Goal: Task Accomplishment & Management: Use online tool/utility

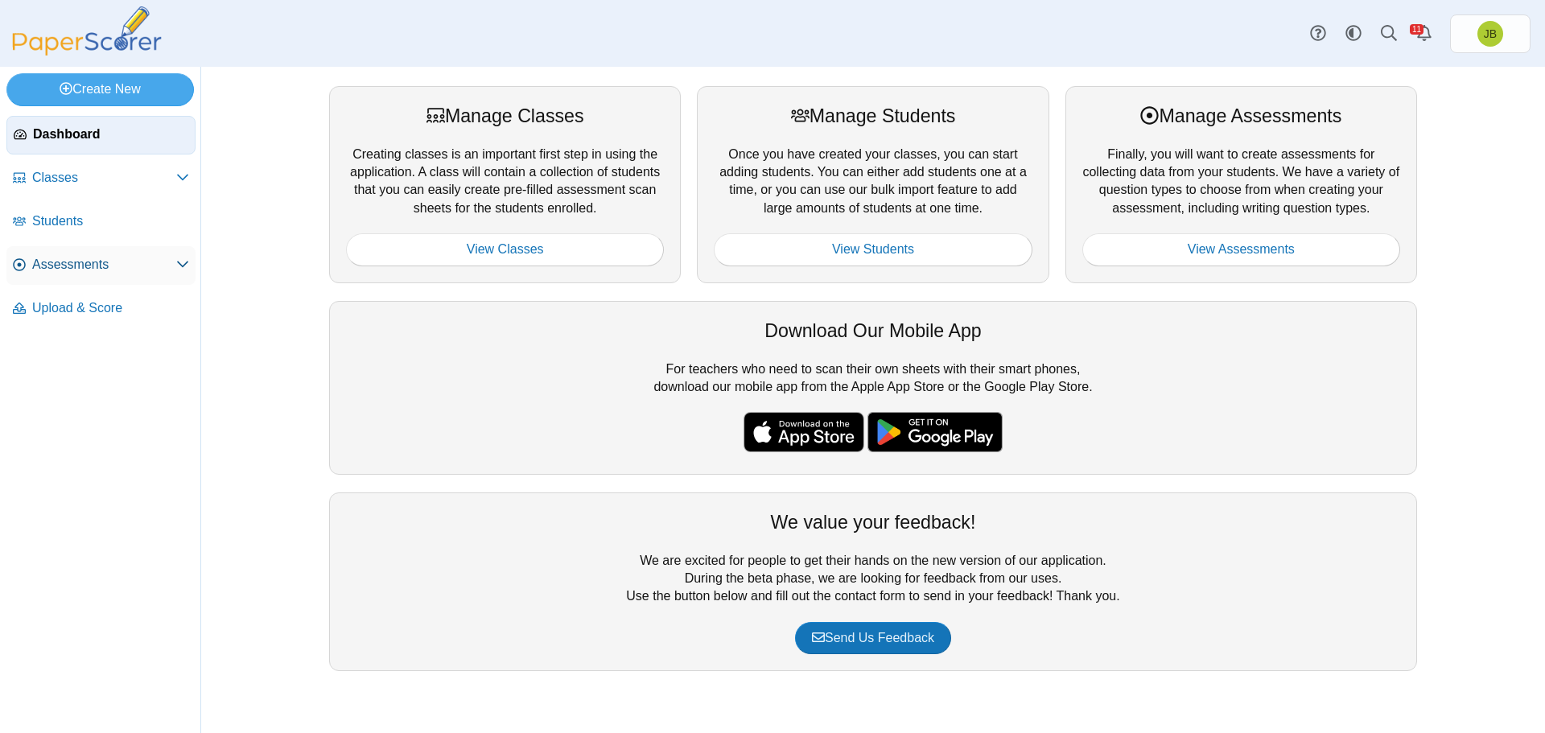
click at [71, 264] on span "Assessments" at bounding box center [104, 265] width 144 height 18
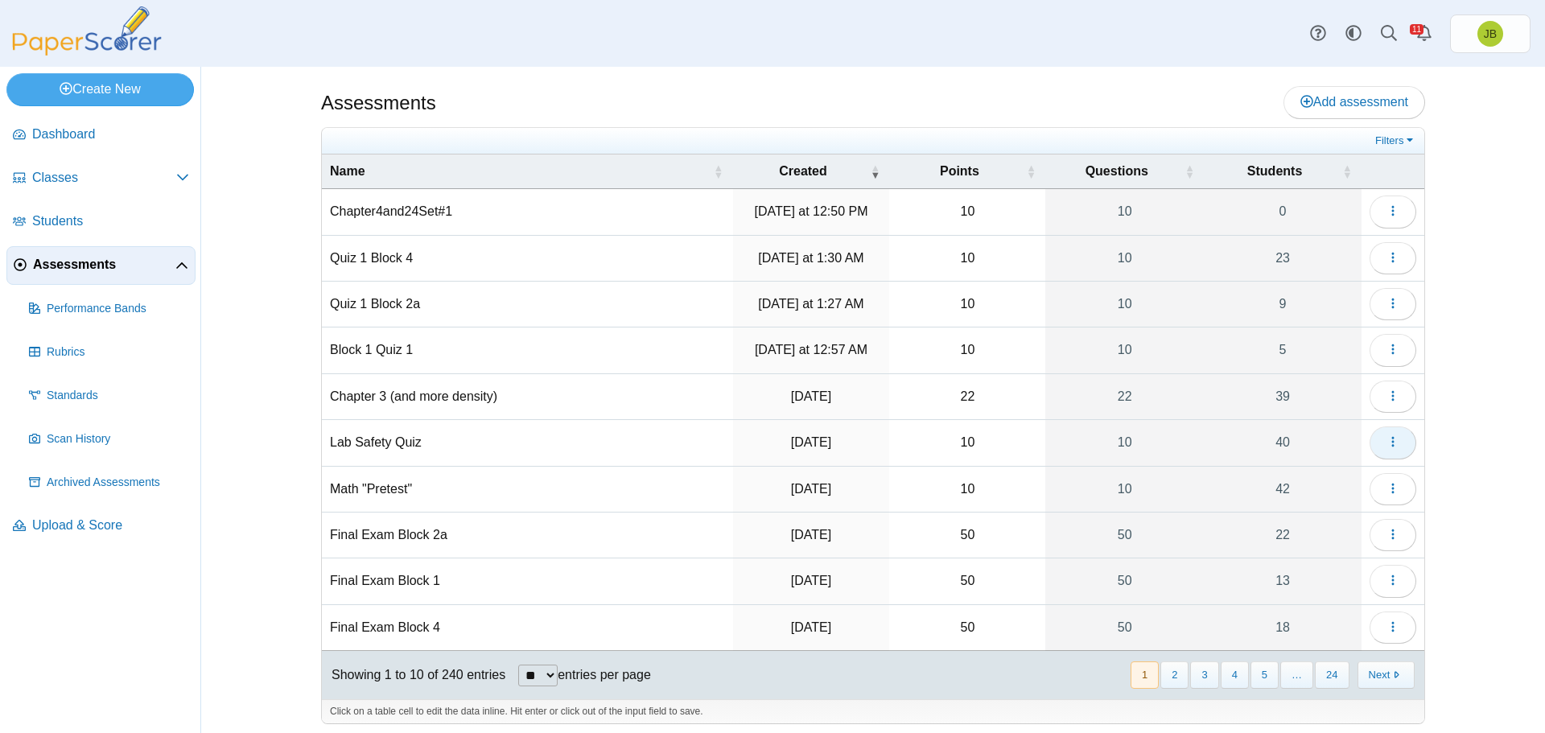
click at [1391, 441] on use "button" at bounding box center [1392, 442] width 2 height 10
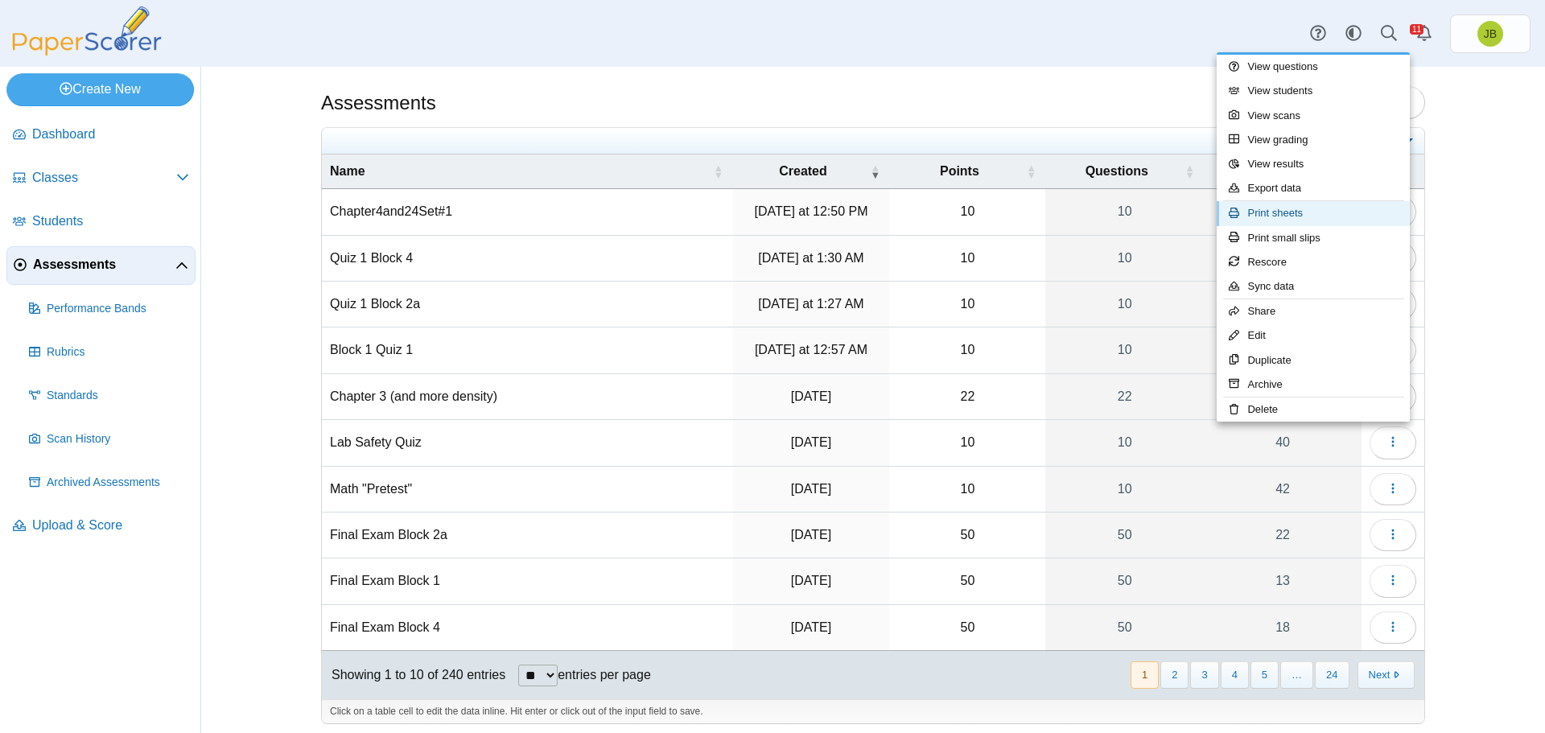
click at [1299, 220] on link "Print sheets" at bounding box center [1312, 213] width 193 height 24
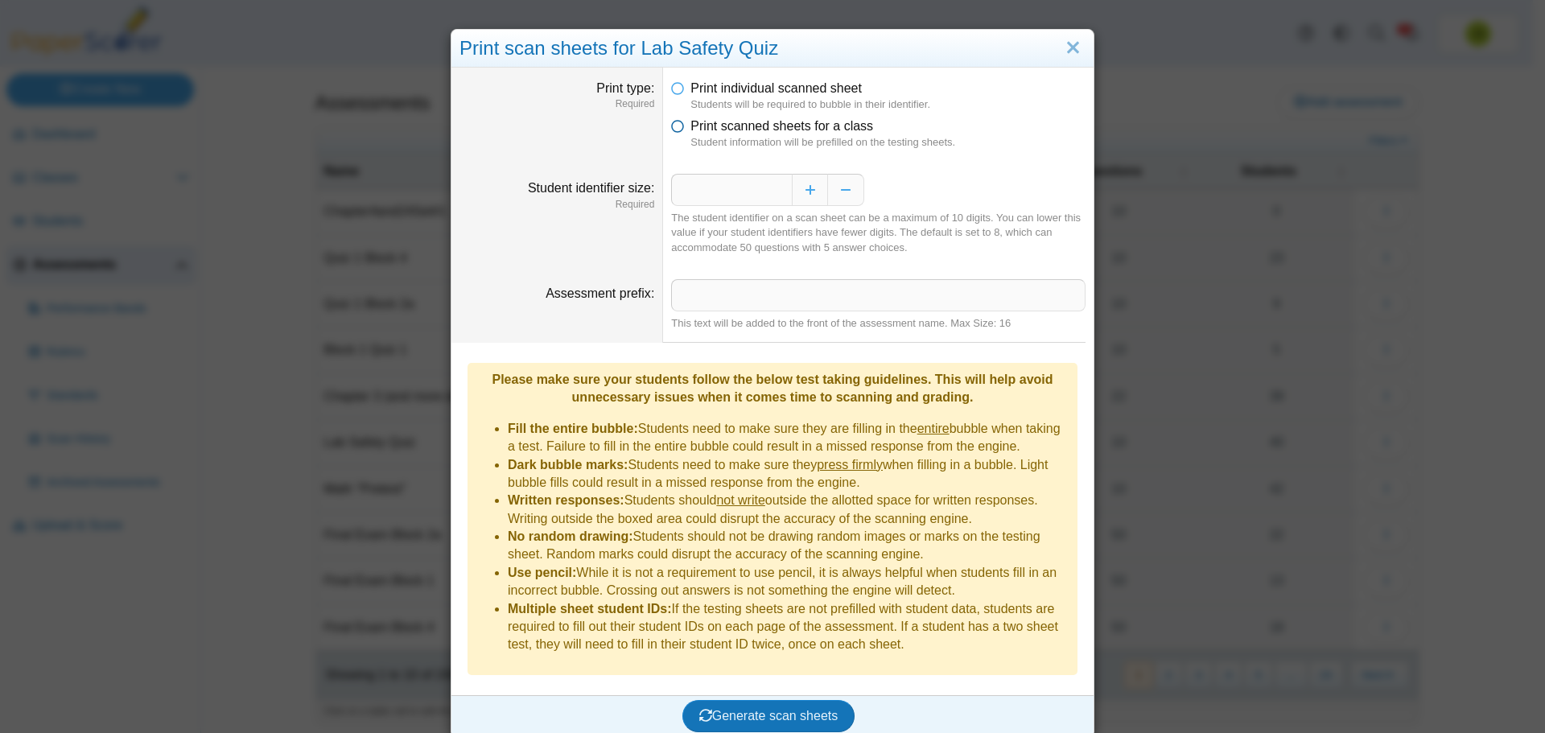
click at [671, 125] on icon at bounding box center [677, 122] width 13 height 11
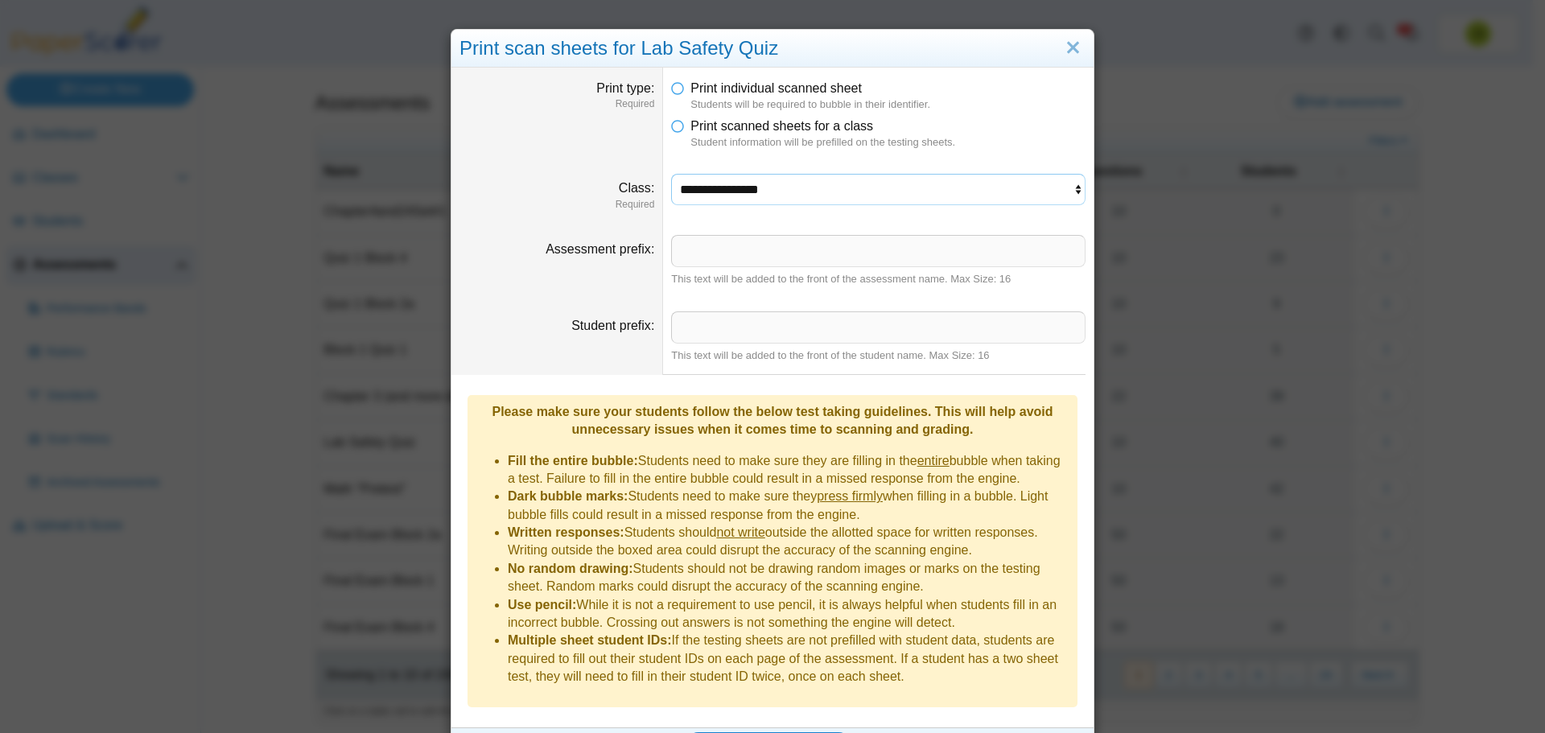
click at [751, 189] on select "**********" at bounding box center [878, 189] width 414 height 31
select select "**********"
click at [671, 174] on select "**********" at bounding box center [878, 189] width 414 height 31
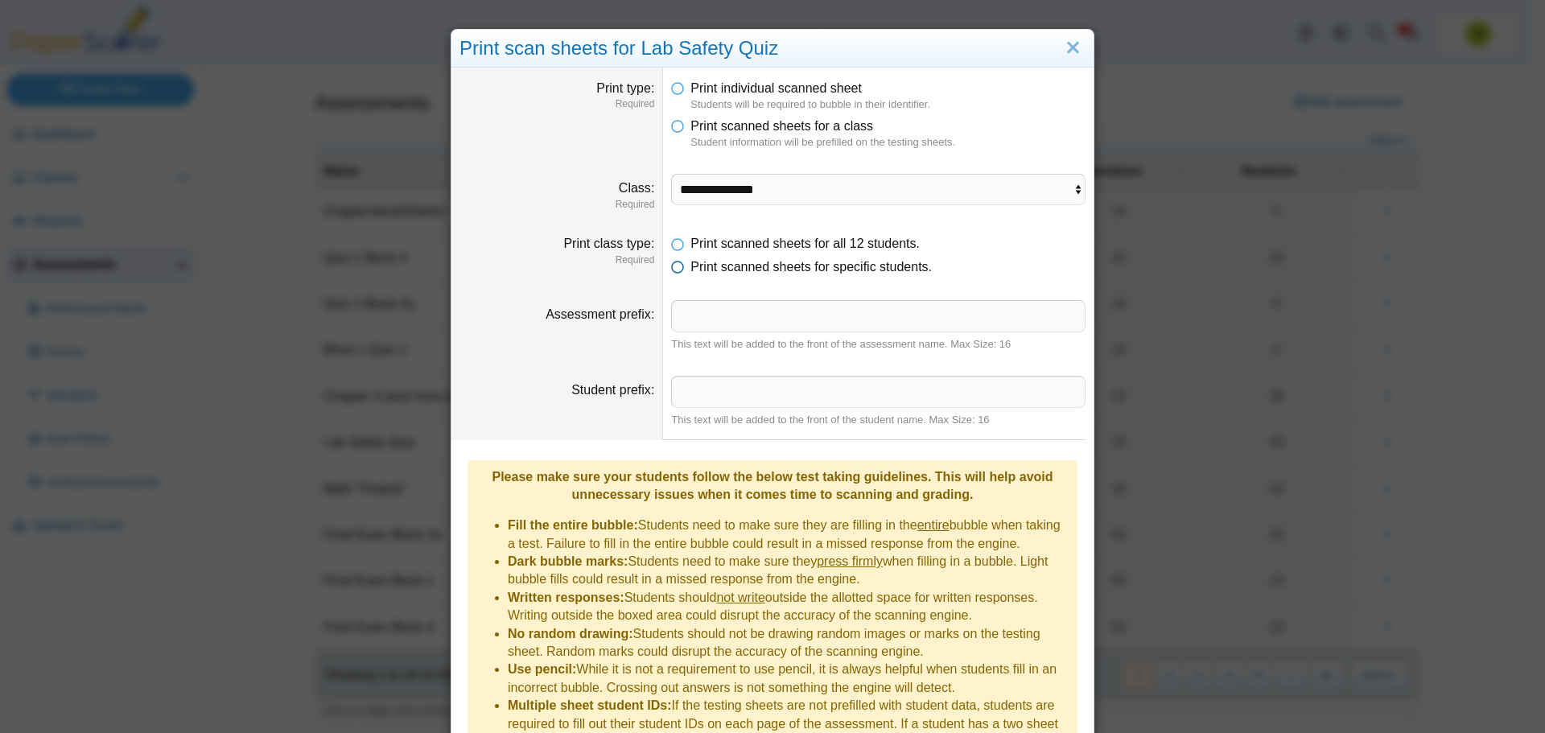
click at [671, 265] on icon at bounding box center [677, 263] width 13 height 11
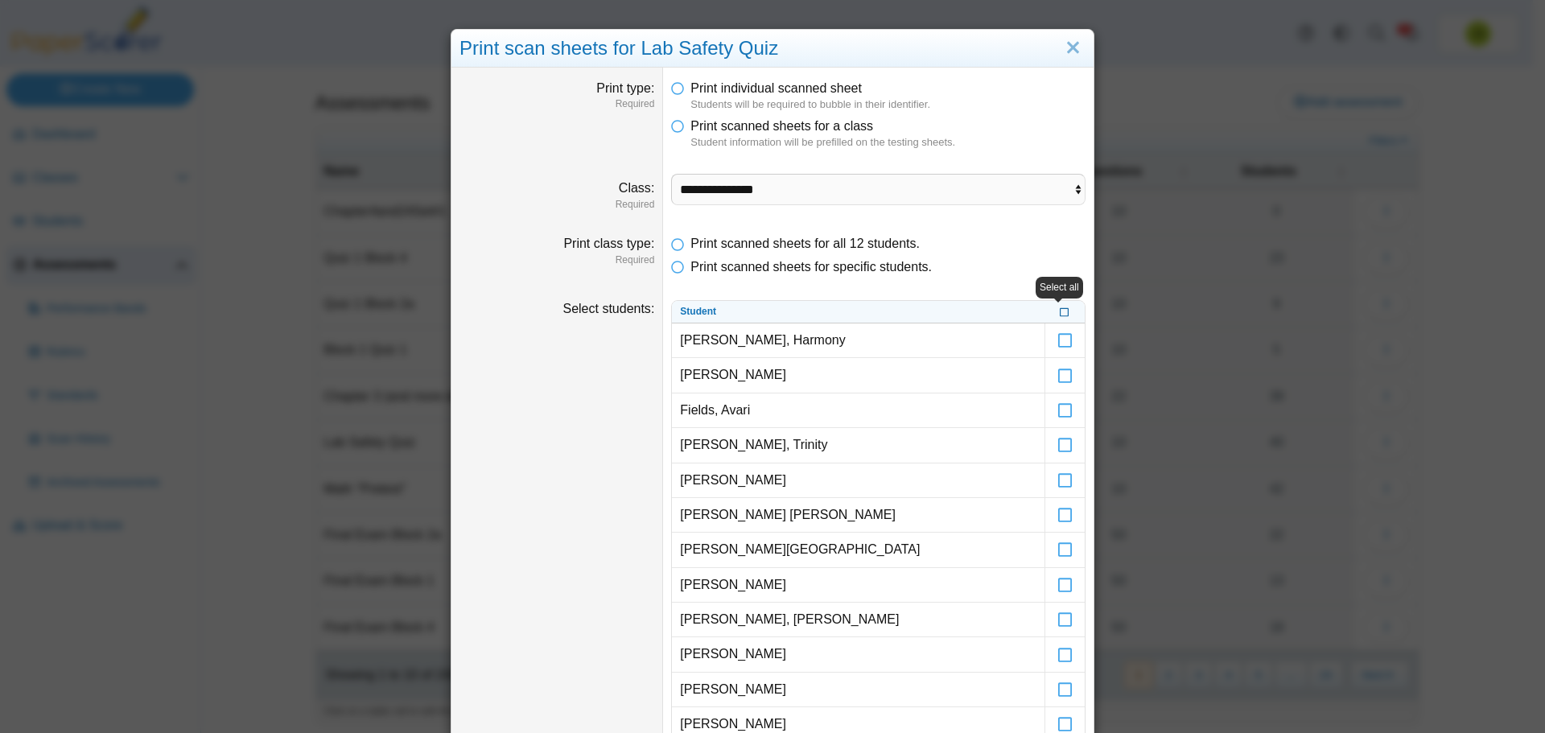
click at [1059, 314] on icon at bounding box center [1064, 310] width 10 height 9
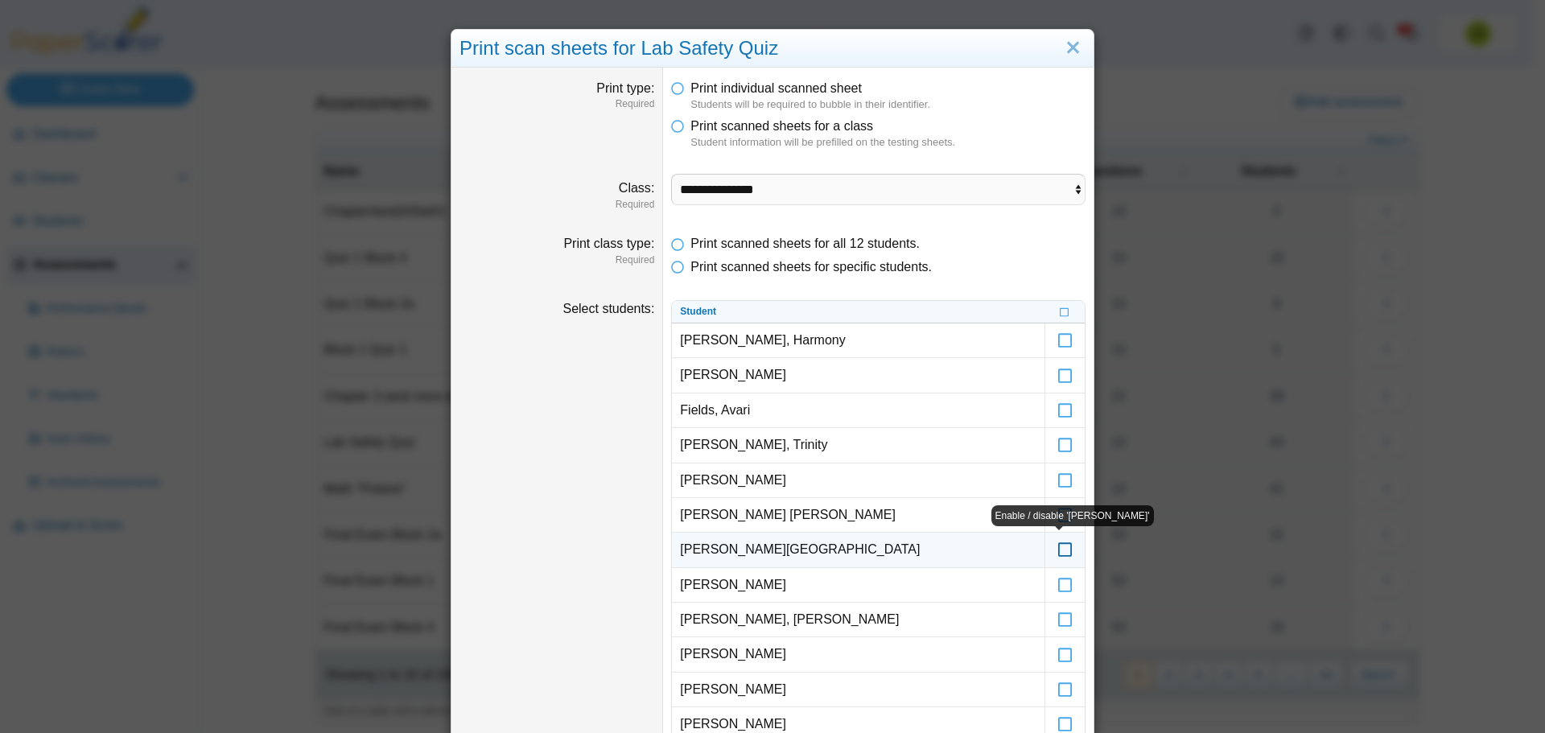
click at [1057, 549] on icon at bounding box center [1065, 542] width 16 height 14
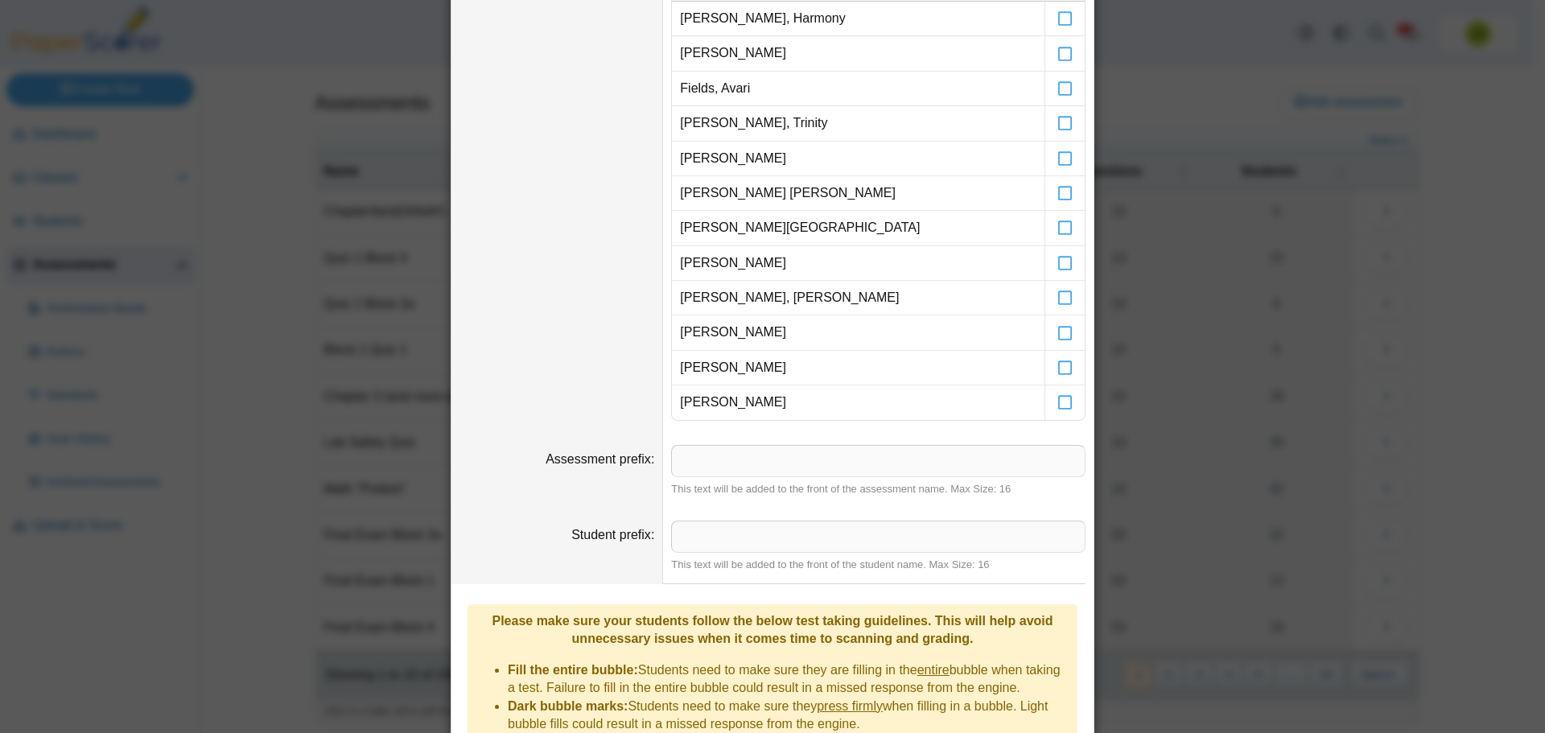
scroll to position [550, 0]
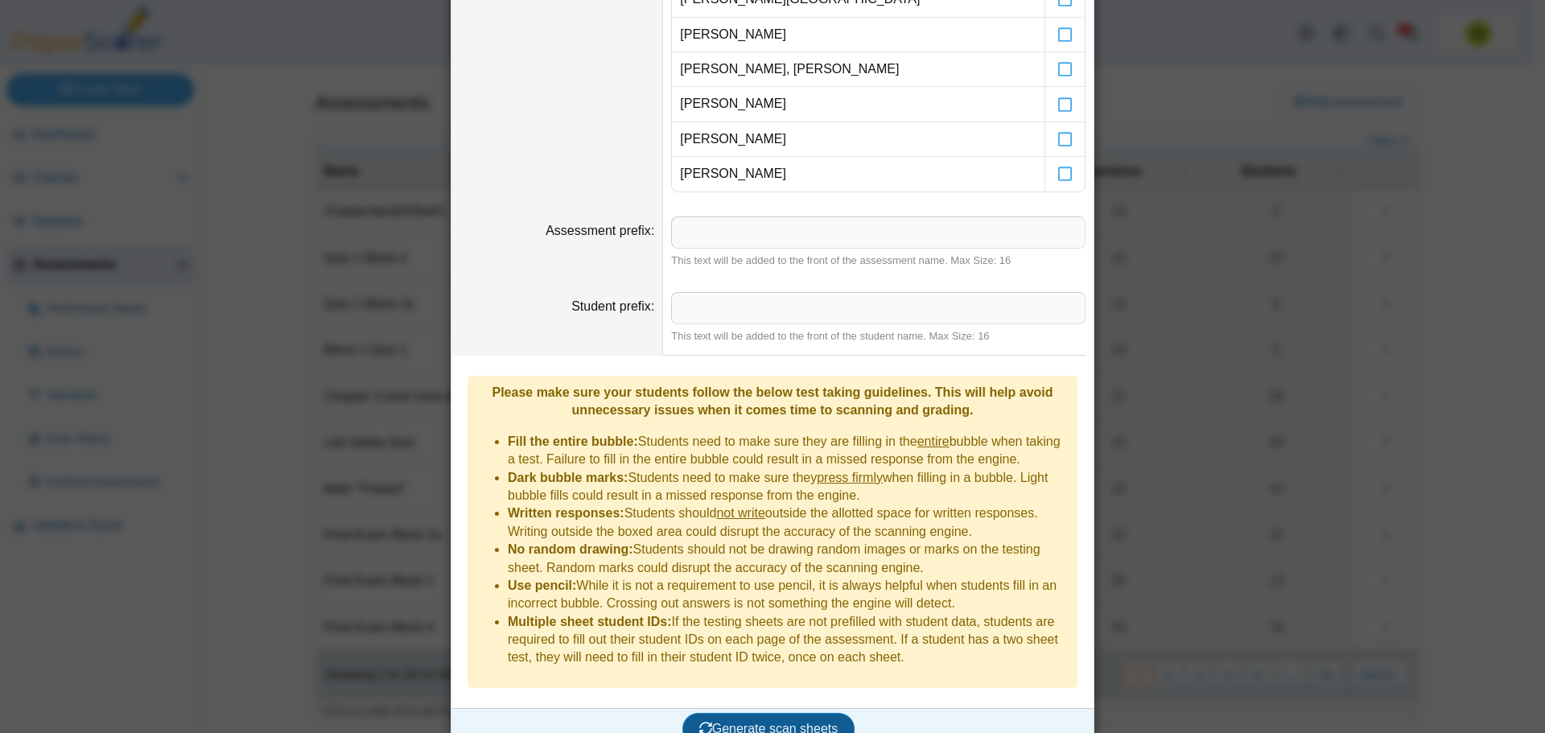
click at [795, 713] on button "Generate scan sheets" at bounding box center [768, 729] width 173 height 32
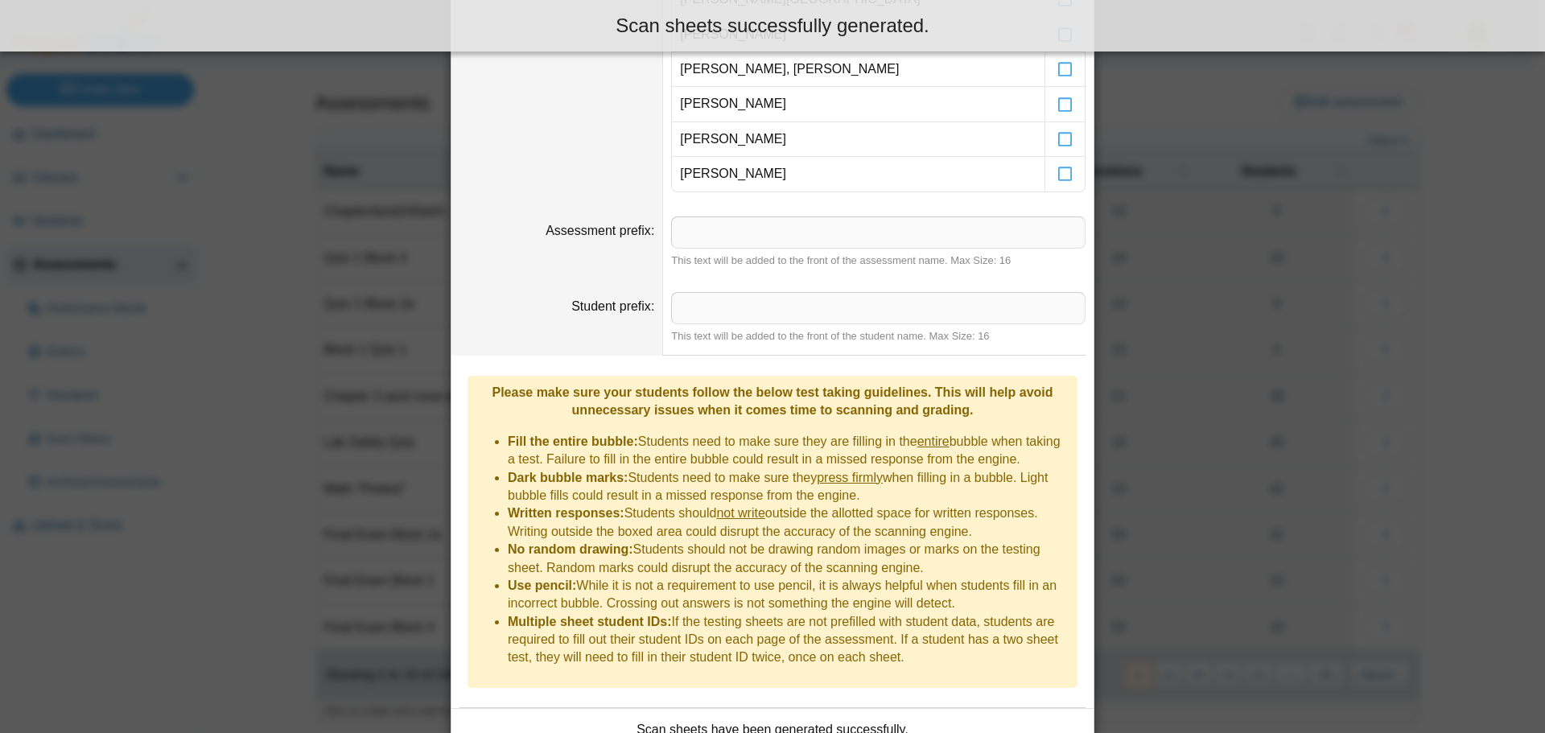
scroll to position [680, 0]
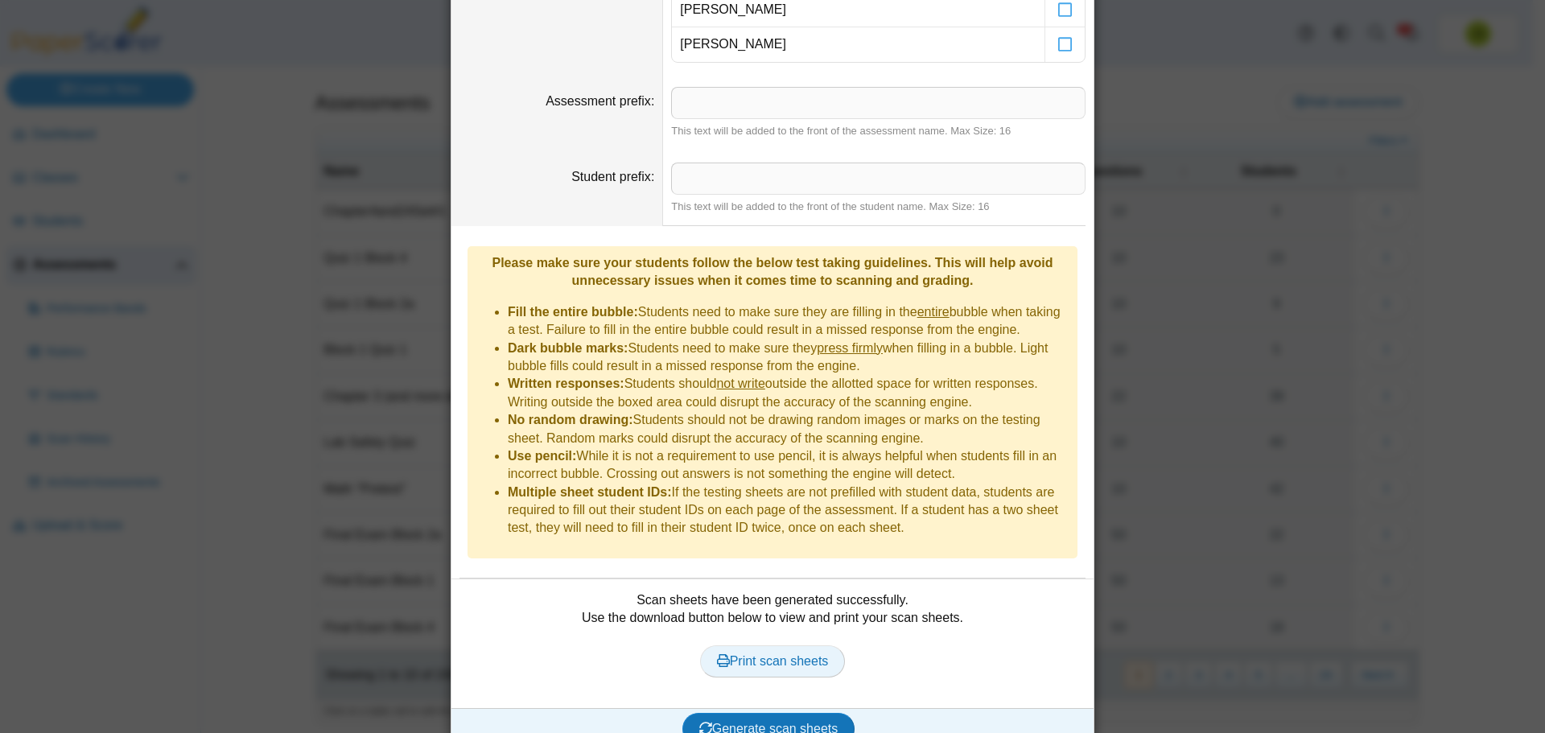
click at [763, 654] on span "Print scan sheets" at bounding box center [773, 661] width 112 height 14
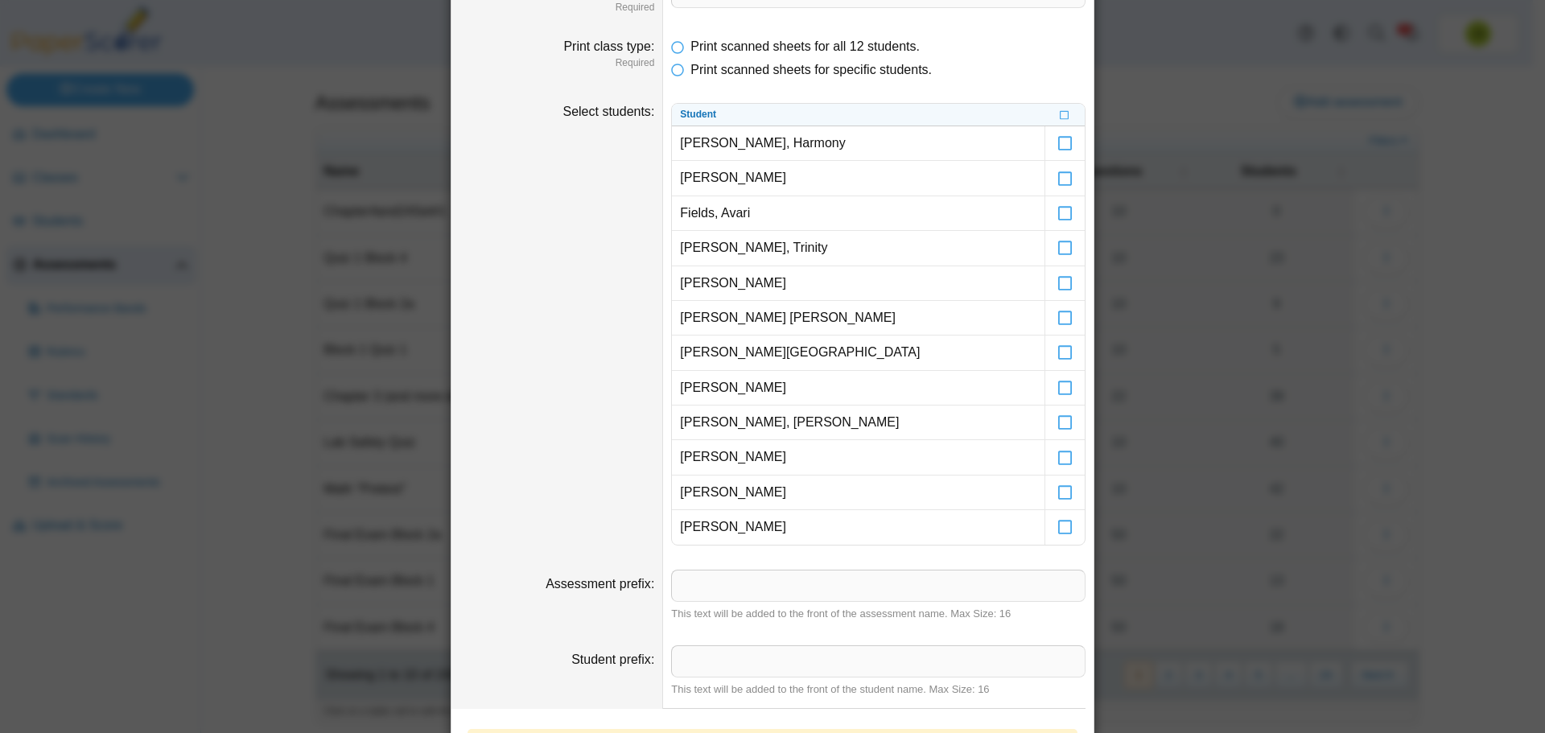
scroll to position [0, 0]
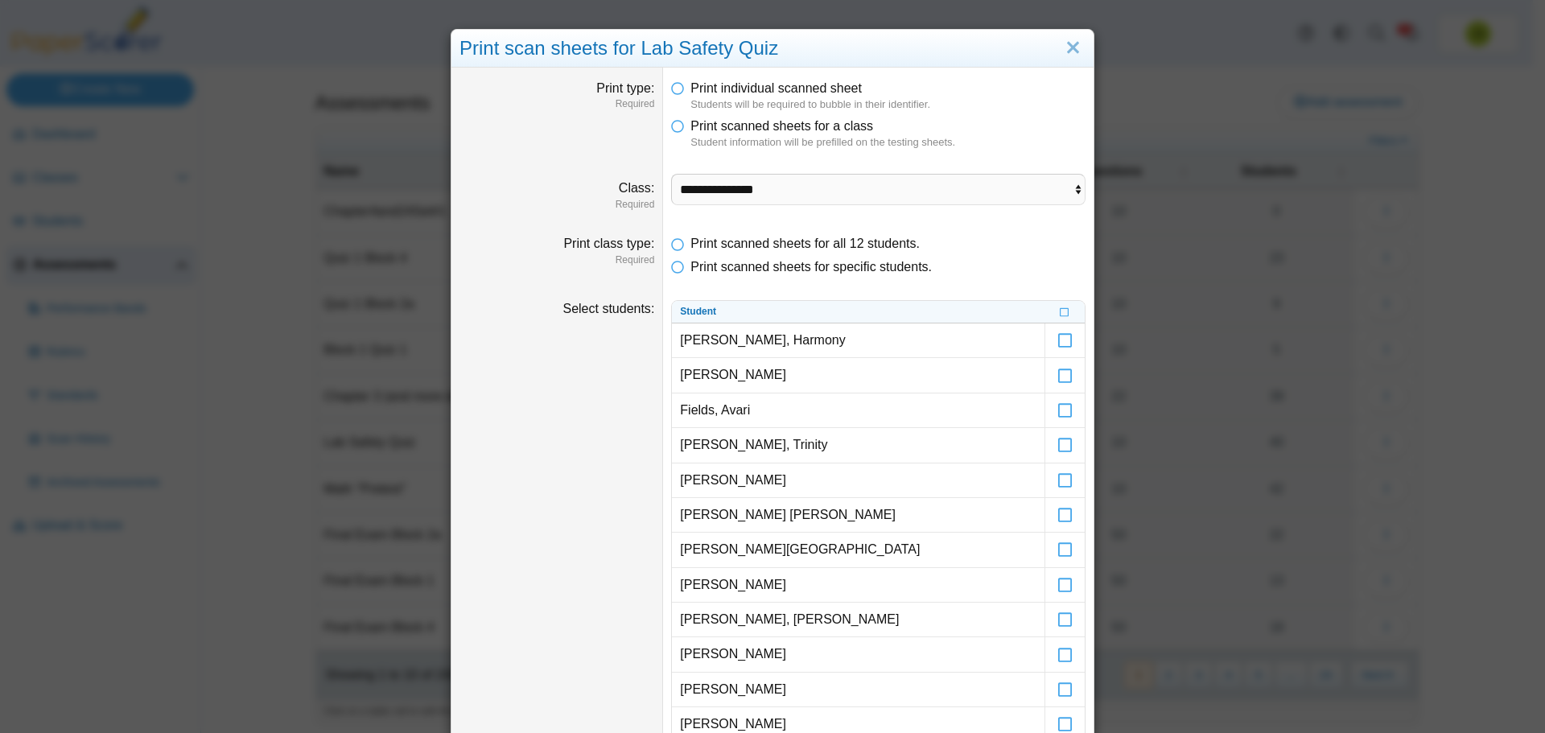
drag, startPoint x: 1075, startPoint y: 55, endPoint x: 1111, endPoint y: 2, distance: 63.6
click at [1075, 53] on link "Close" at bounding box center [1072, 48] width 25 height 27
